Goal: Check status: Check status

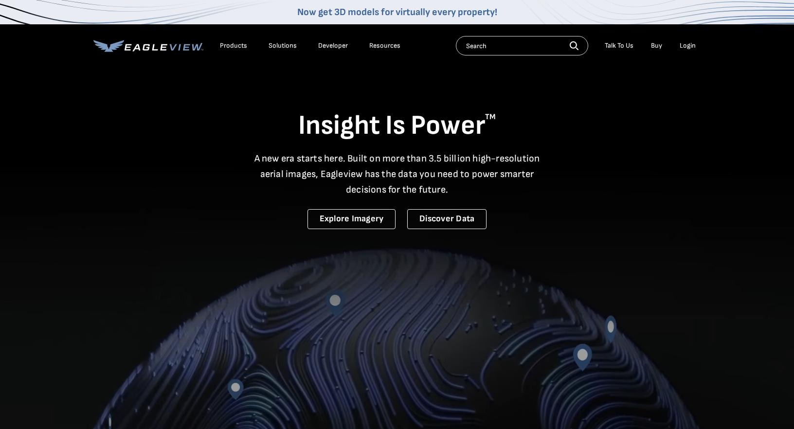
click at [691, 46] on div "Login" at bounding box center [687, 45] width 16 height 9
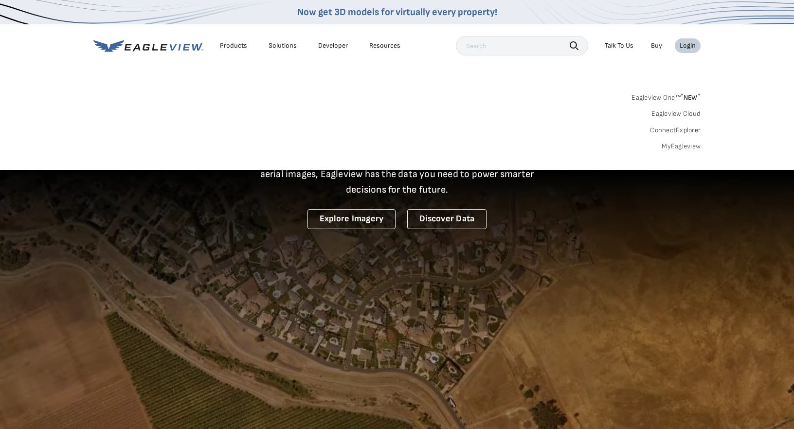
click at [687, 144] on link "MyEagleview" at bounding box center [680, 146] width 39 height 9
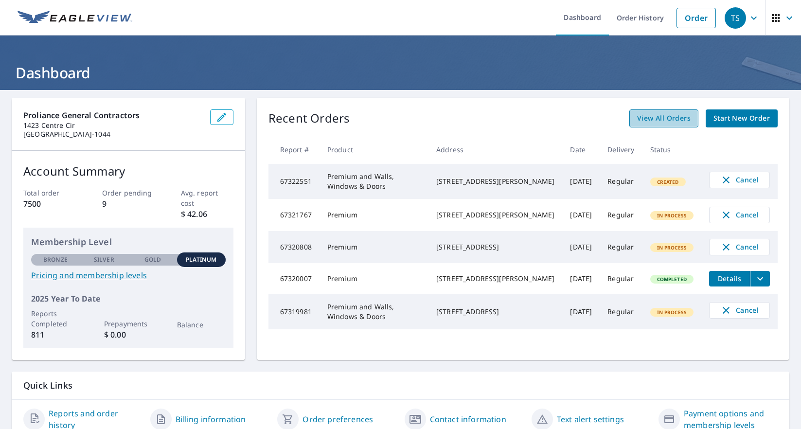
click at [670, 124] on span "View All Orders" at bounding box center [663, 118] width 53 height 12
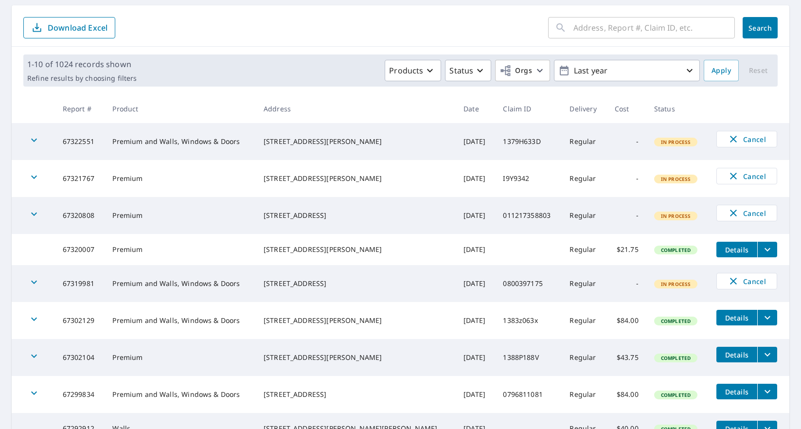
scroll to position [224, 0]
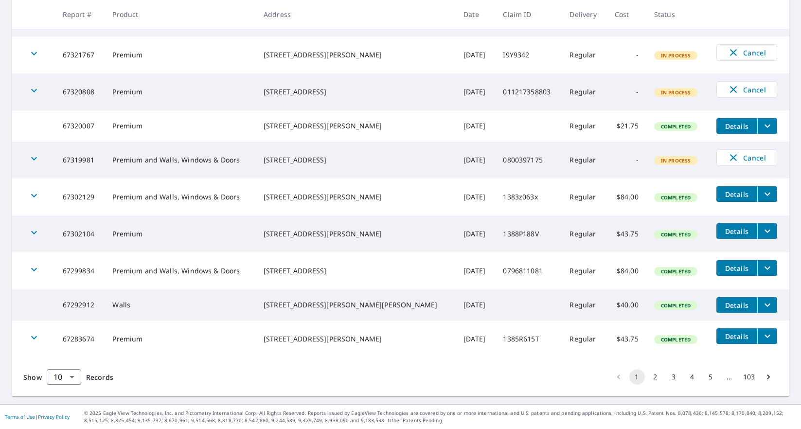
click at [653, 379] on button "2" at bounding box center [656, 377] width 16 height 16
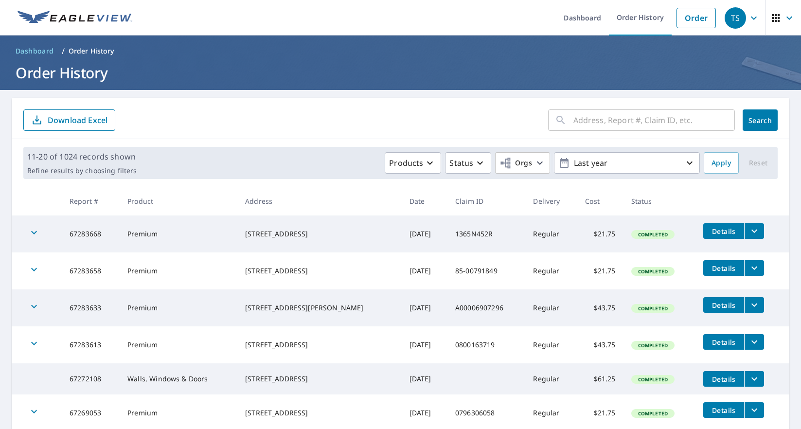
scroll to position [226, 0]
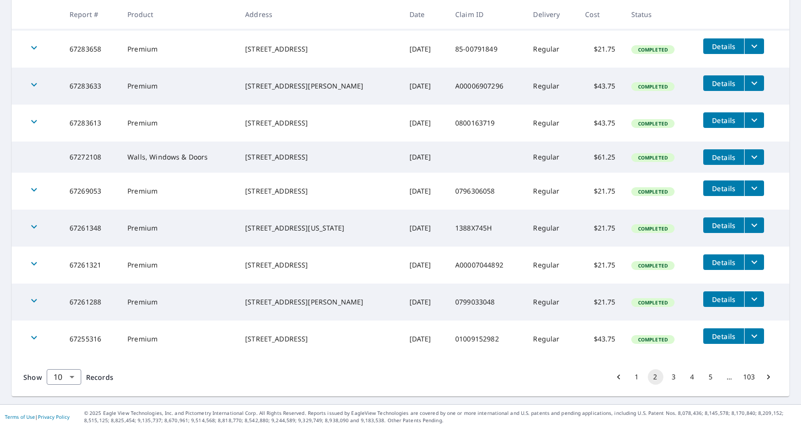
click at [629, 383] on button "1" at bounding box center [637, 377] width 16 height 16
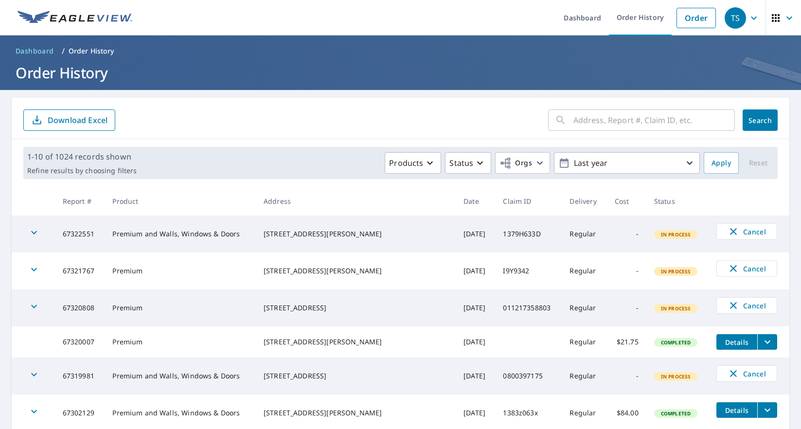
click at [691, 108] on input "text" at bounding box center [653, 119] width 161 height 27
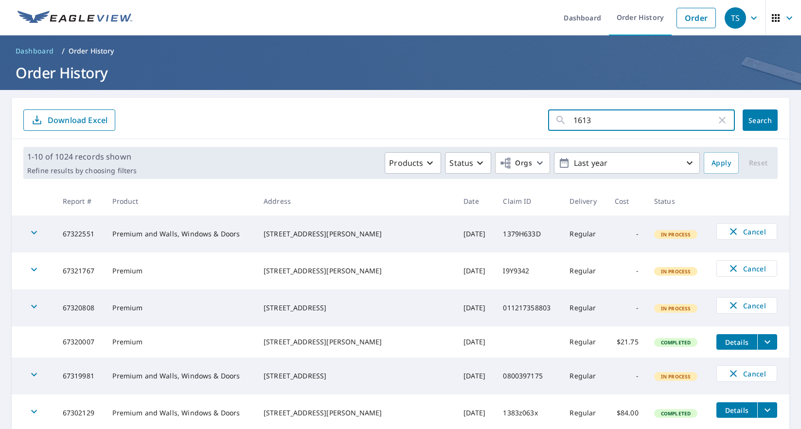
type input "16135"
click button "Search" at bounding box center [760, 119] width 35 height 21
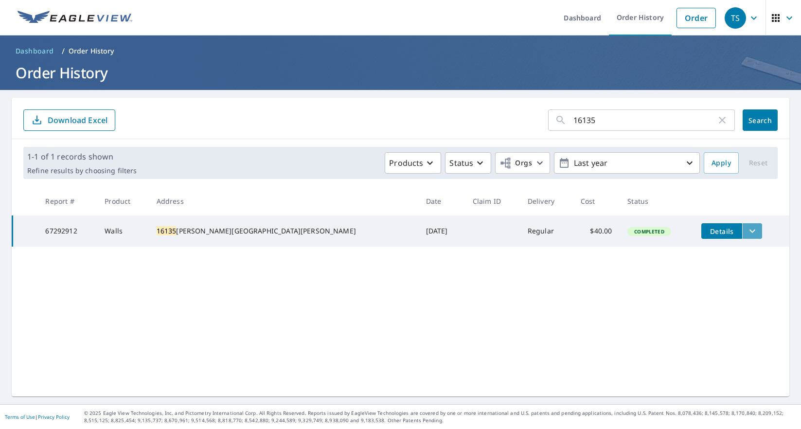
click at [749, 230] on icon "filesDropdownBtn-67292912" at bounding box center [752, 231] width 6 height 3
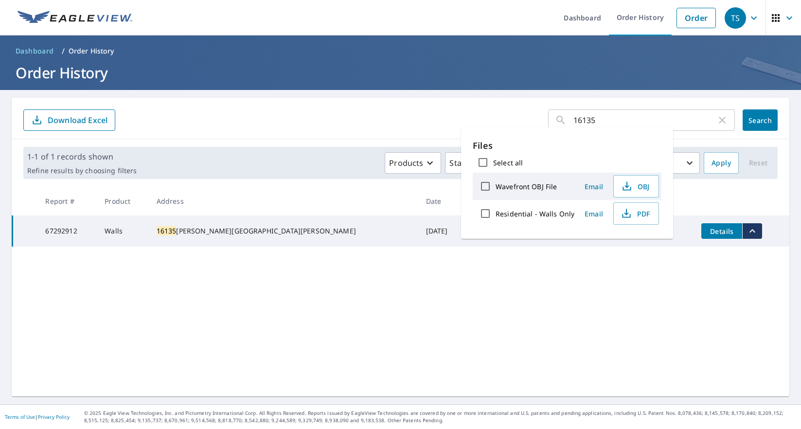
click at [528, 210] on label "Residential - Walls Only" at bounding box center [535, 213] width 79 height 9
click at [496, 210] on input "Residential - Walls Only" at bounding box center [485, 213] width 20 height 20
checkbox input "true"
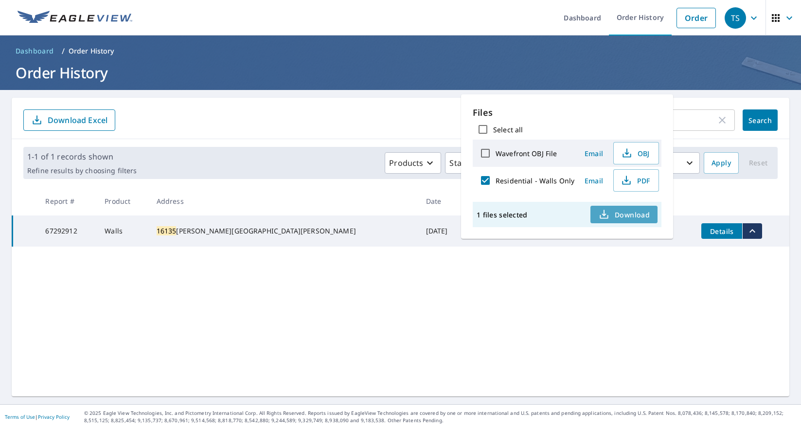
click at [603, 212] on icon "button" at bounding box center [604, 215] width 12 height 12
